Goal: Navigation & Orientation: Find specific page/section

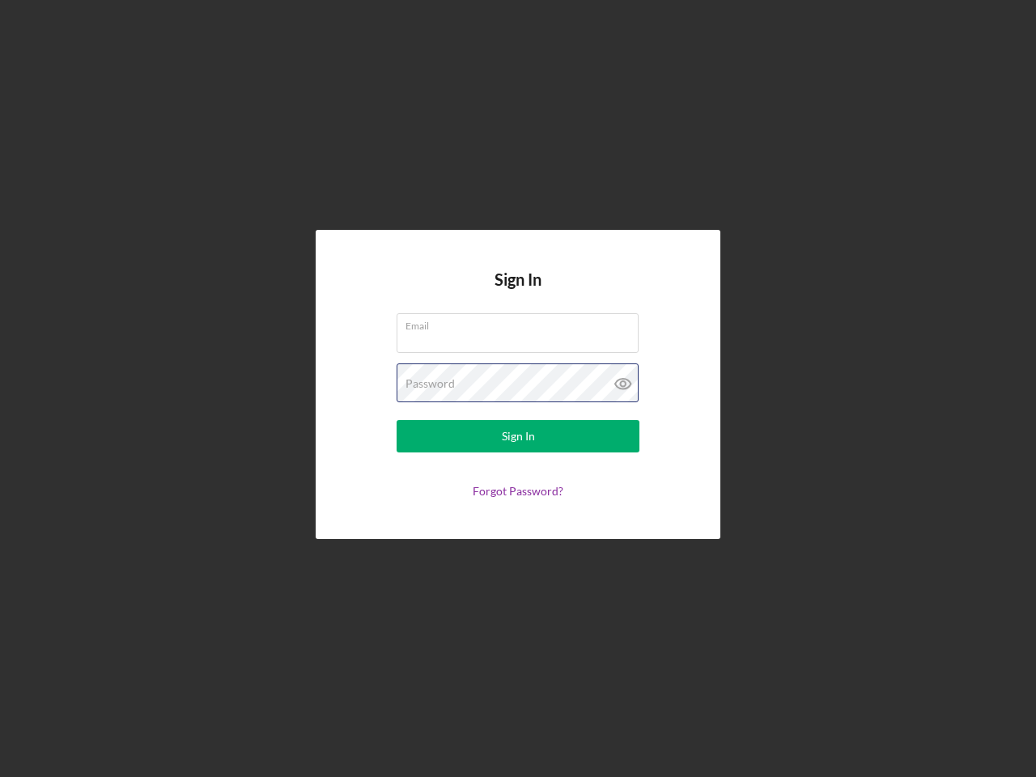
click at [518, 388] on div "Password" at bounding box center [518, 383] width 243 height 40
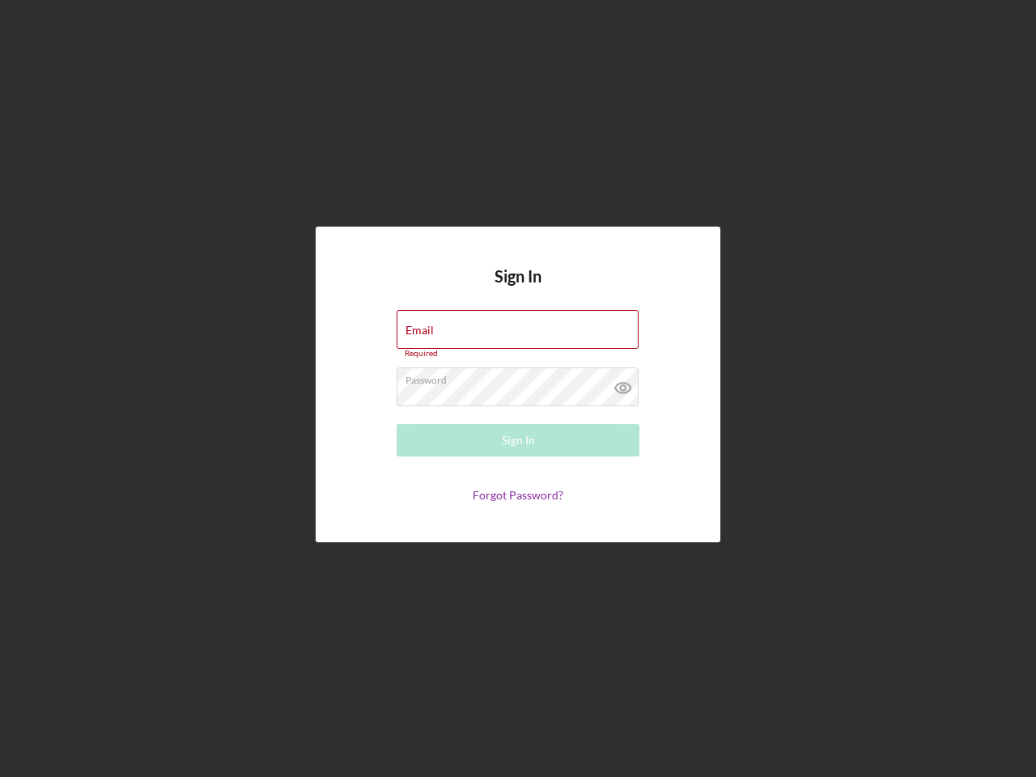
click at [623, 384] on icon at bounding box center [623, 387] width 40 height 40
